Goal: Task Accomplishment & Management: Manage account settings

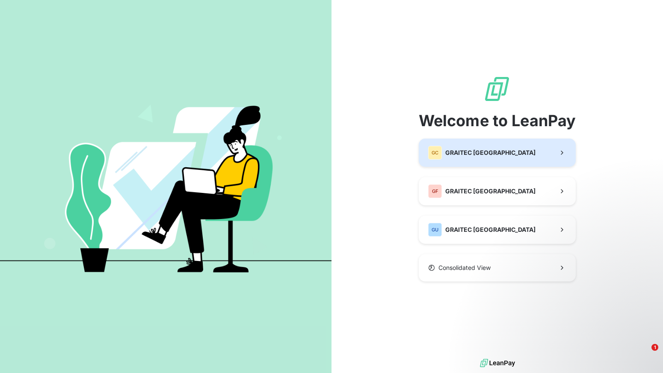
click at [511, 150] on button "GC GRAITEC [GEOGRAPHIC_DATA]" at bounding box center [497, 153] width 157 height 28
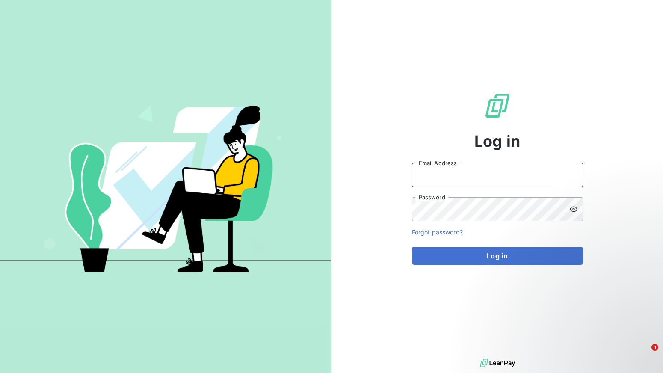
type input "[PERSON_NAME][EMAIL_ADDRESS][DOMAIN_NAME]"
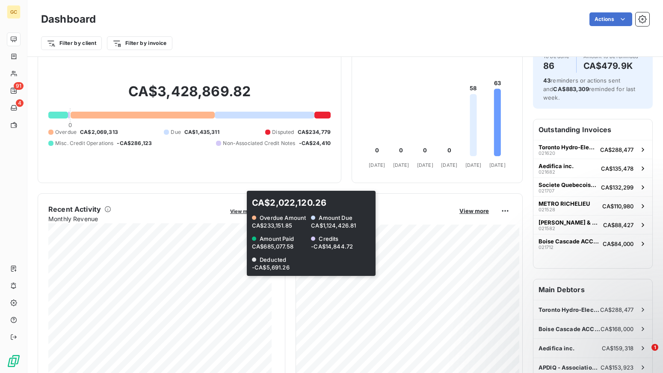
scroll to position [44, 0]
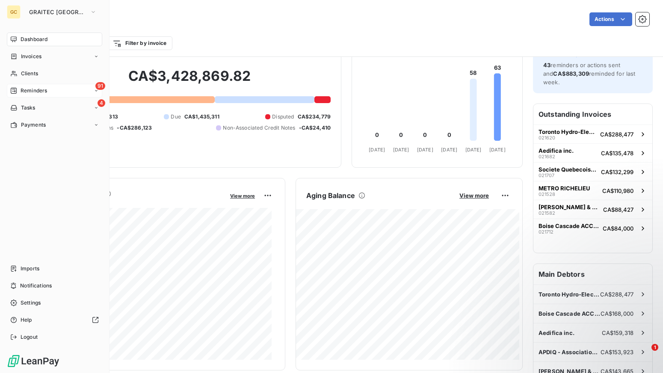
click at [33, 89] on span "Reminders" at bounding box center [34, 91] width 27 height 8
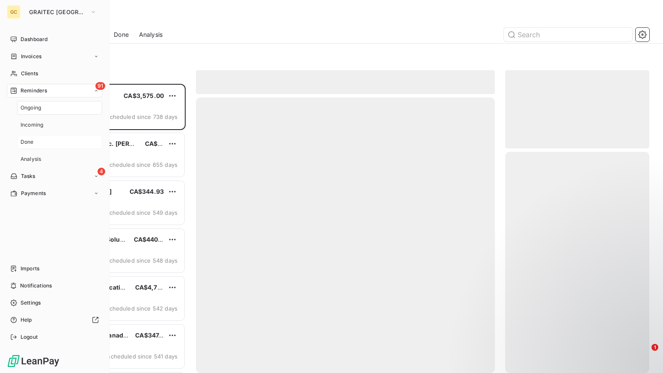
scroll to position [283, 138]
click at [35, 141] on div "Done" at bounding box center [59, 142] width 85 height 14
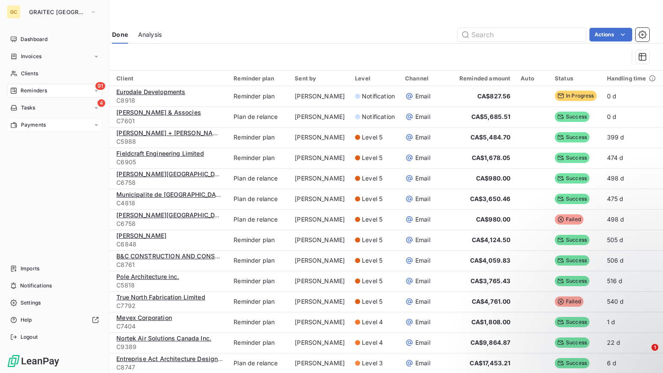
click at [34, 124] on span "Payments" at bounding box center [33, 125] width 25 height 8
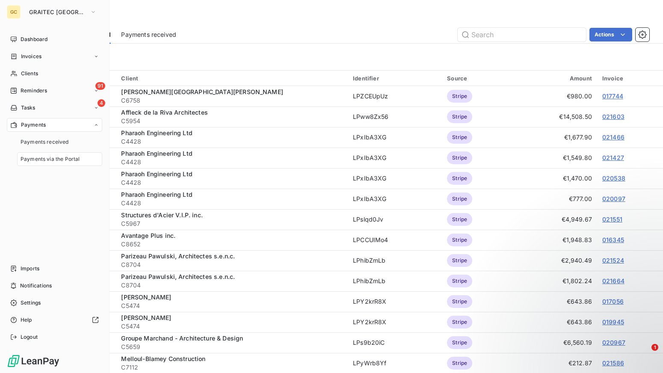
click at [56, 161] on span "Payments via the Portal" at bounding box center [50, 159] width 59 height 8
click at [90, 10] on icon "button" at bounding box center [93, 12] width 7 height 9
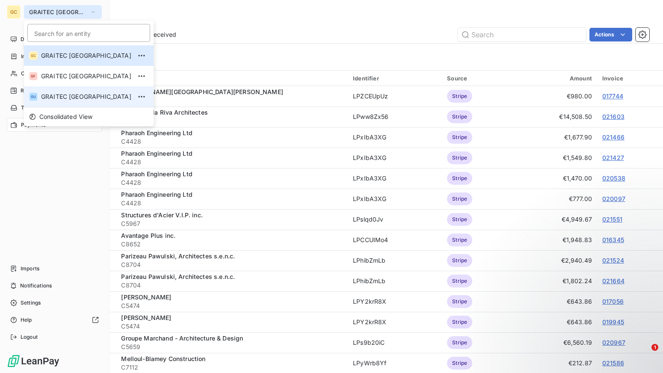
click at [82, 95] on span "GRAITEC [GEOGRAPHIC_DATA]" at bounding box center [86, 96] width 90 height 9
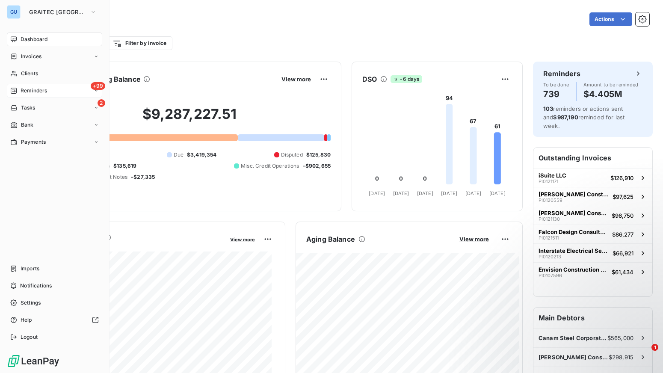
click at [29, 86] on div "+99 Reminders" at bounding box center [54, 91] width 95 height 14
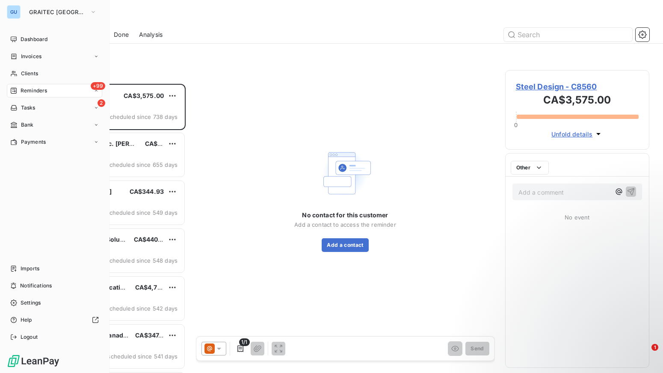
scroll to position [283, 138]
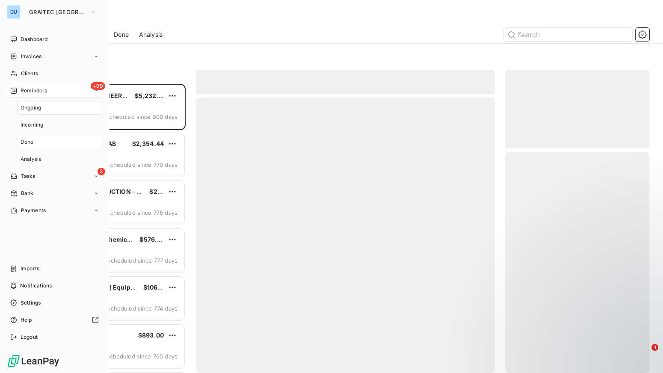
click at [34, 141] on div "Done" at bounding box center [59, 142] width 85 height 14
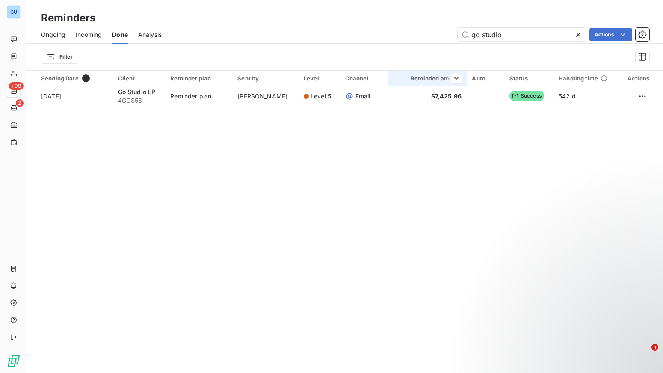
drag, startPoint x: 579, startPoint y: 36, endPoint x: 492, endPoint y: 77, distance: 96.2
click at [579, 36] on icon at bounding box center [578, 35] width 4 height 4
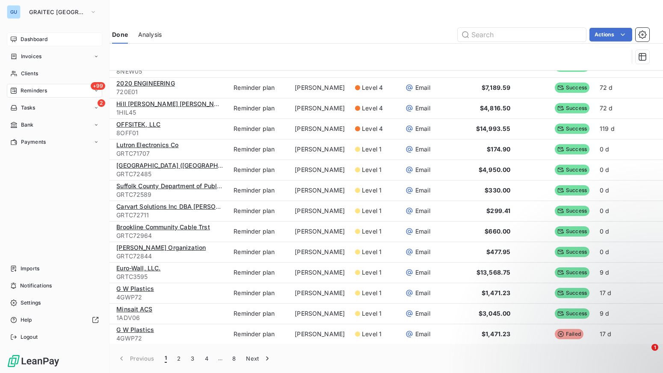
click at [27, 38] on span "Dashboard" at bounding box center [34, 40] width 27 height 8
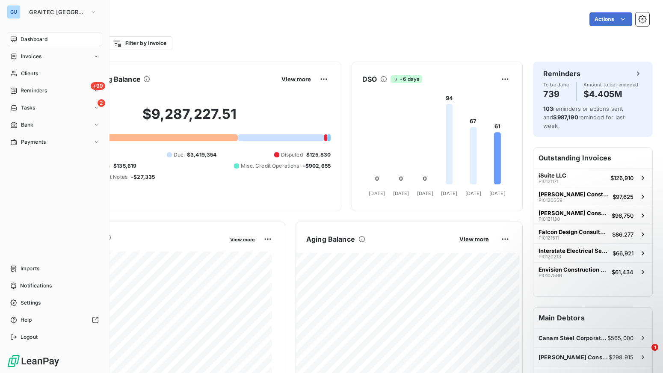
click at [53, 38] on div "Dashboard" at bounding box center [54, 40] width 95 height 14
